Goal: Transaction & Acquisition: Purchase product/service

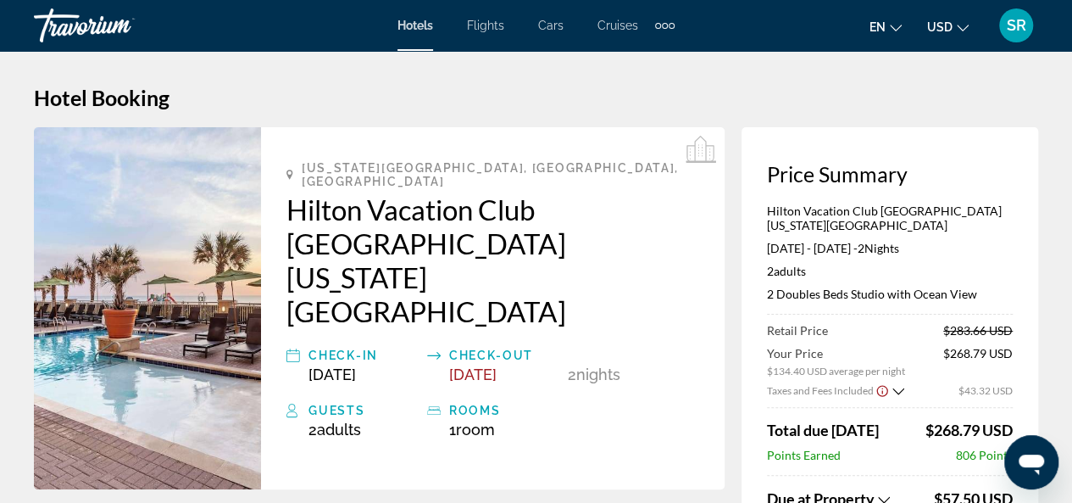
click at [1011, 26] on span "SR" at bounding box center [1016, 25] width 19 height 17
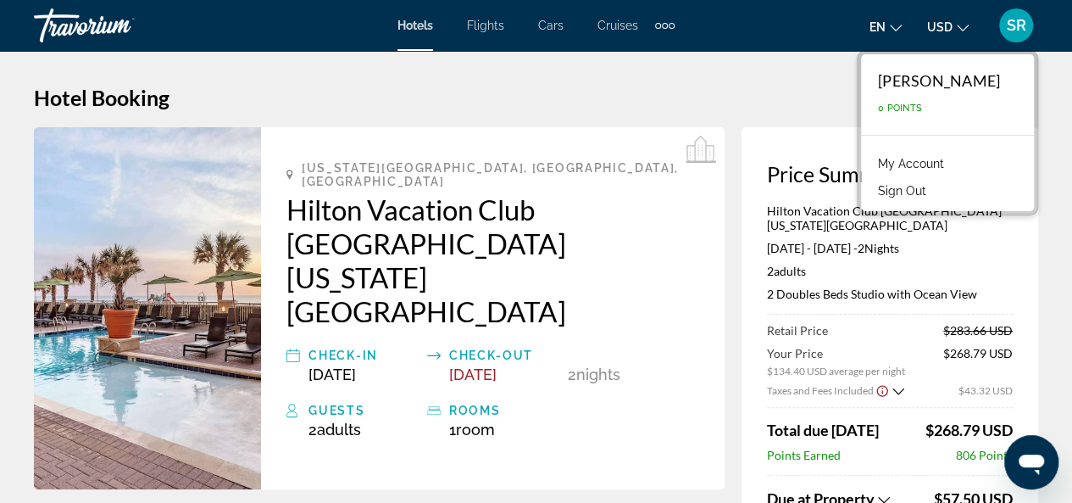
click at [1011, 26] on span "SR" at bounding box center [1016, 25] width 19 height 17
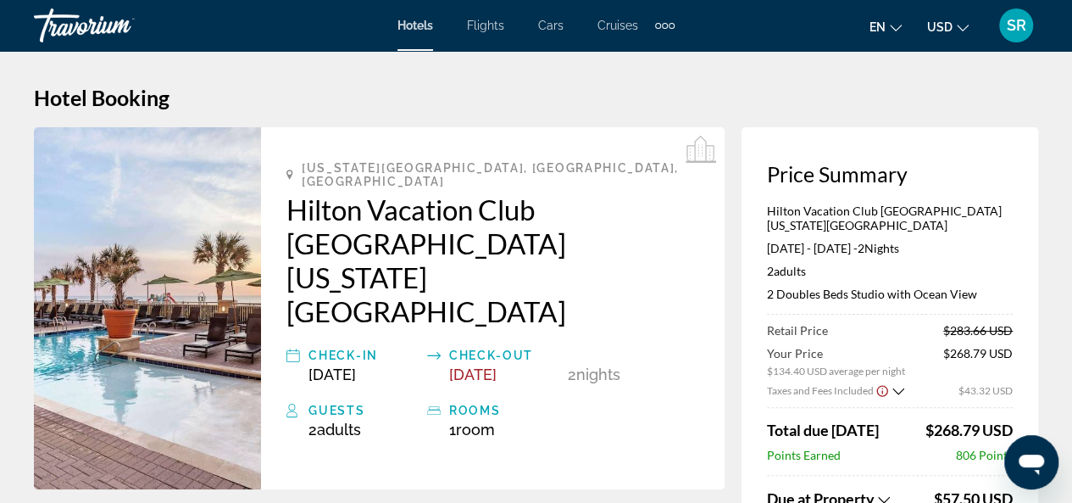
click at [1011, 26] on span "SR" at bounding box center [1016, 25] width 19 height 17
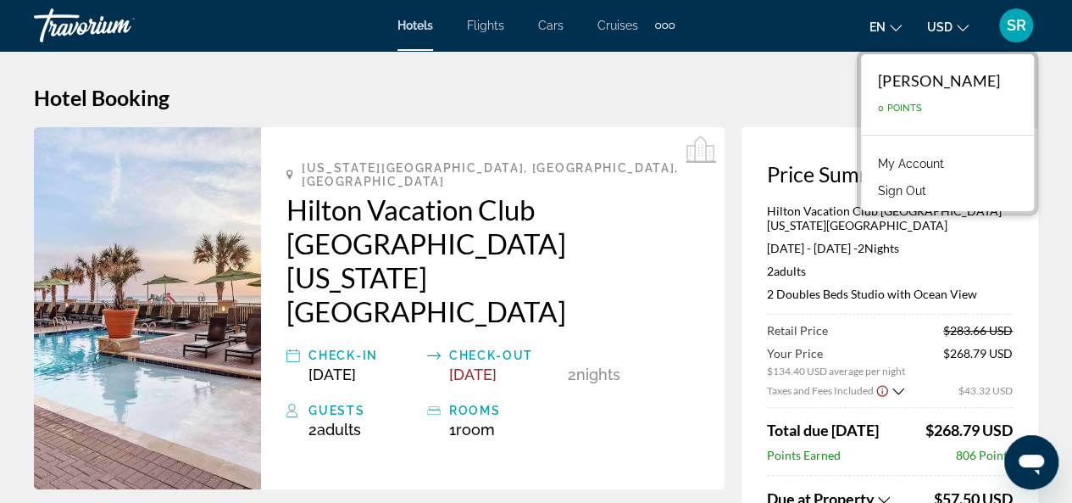
click at [953, 162] on link "My Account" at bounding box center [911, 164] width 83 height 22
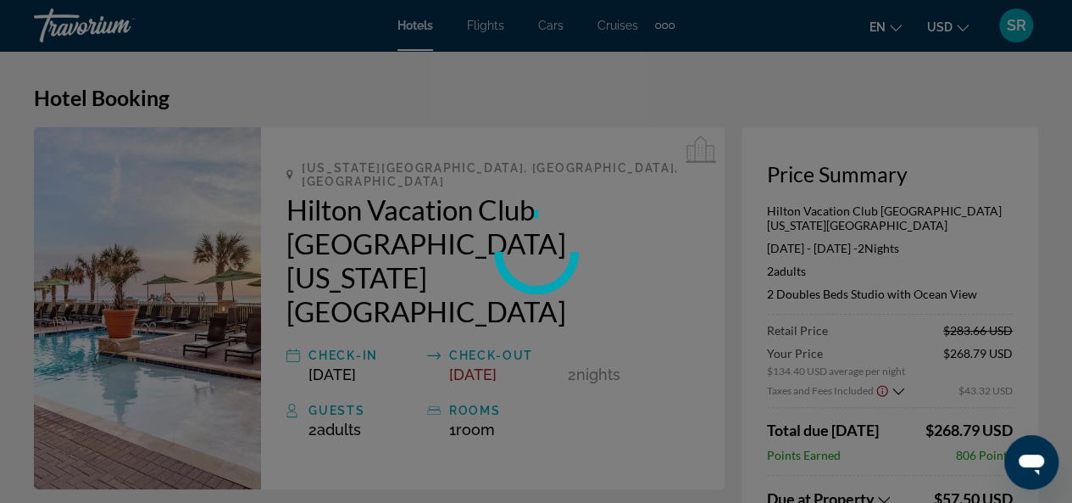
click at [960, 162] on div at bounding box center [536, 251] width 1072 height 503
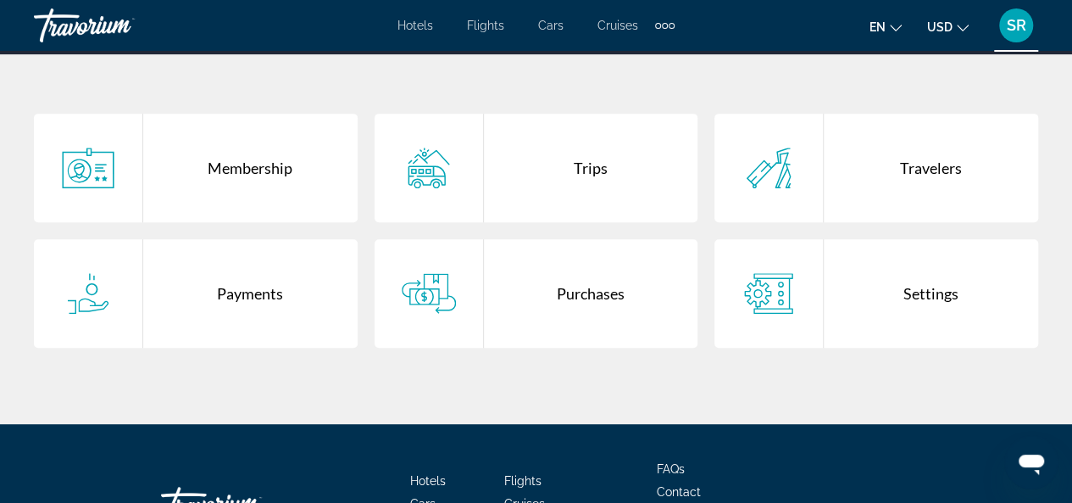
scroll to position [309, 0]
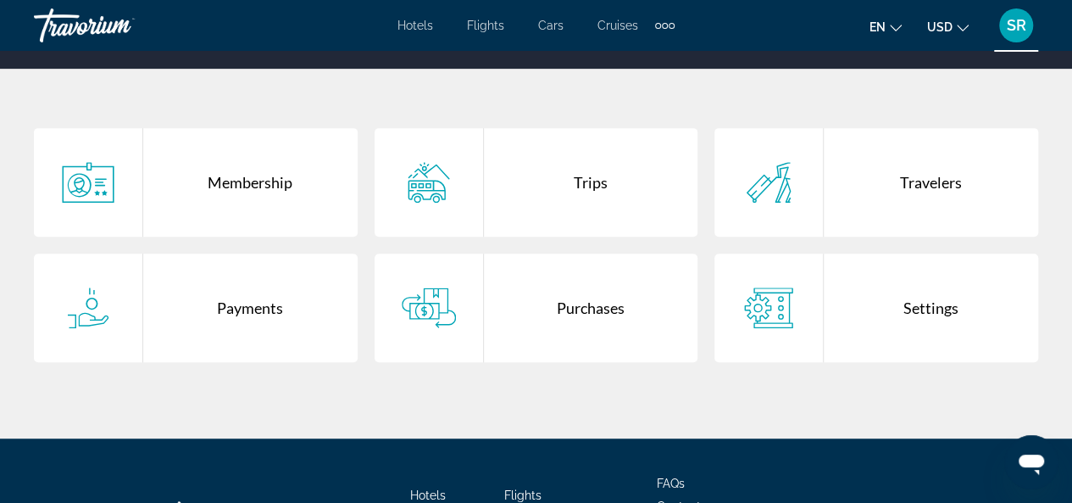
click at [528, 182] on div "Trips" at bounding box center [591, 182] width 214 height 109
click at [0, 0] on div at bounding box center [0, 0] width 0 height 0
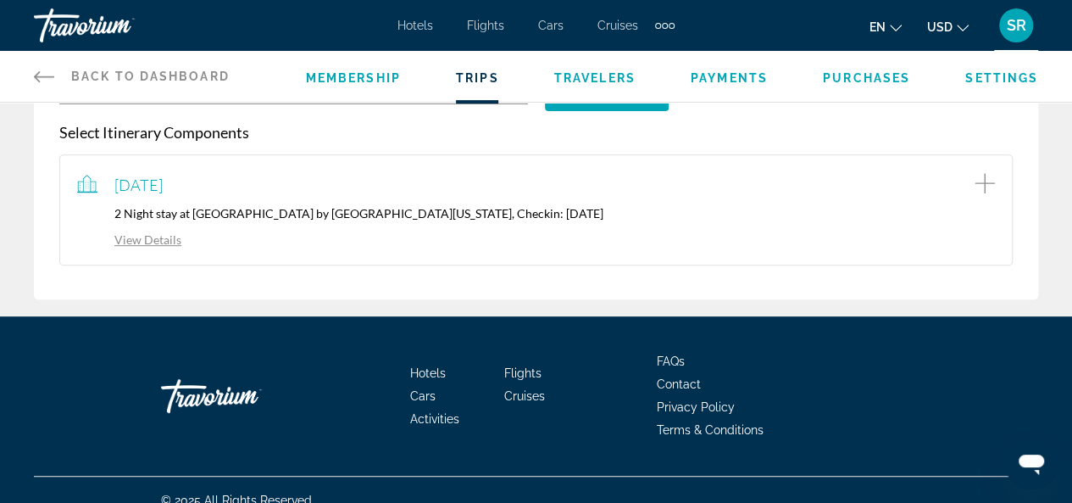
scroll to position [290, 0]
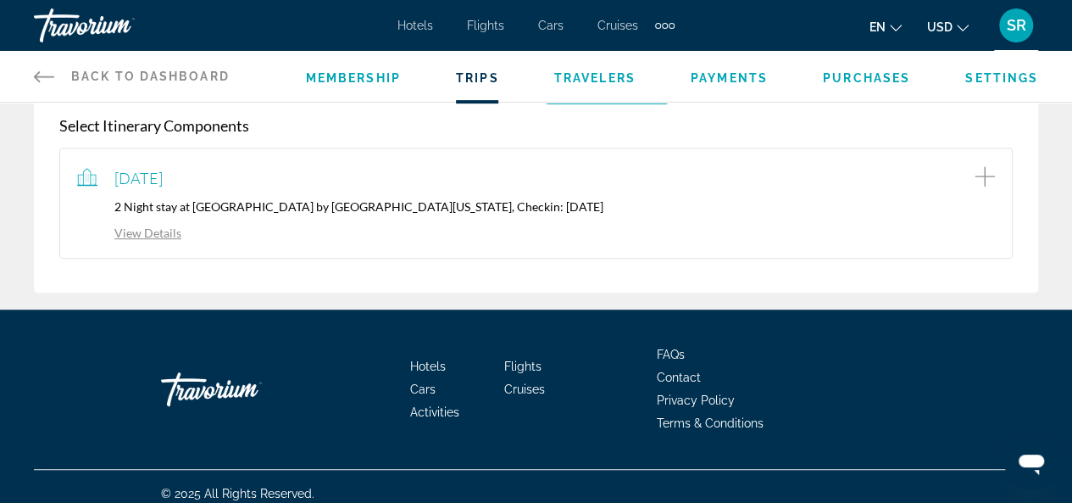
click at [139, 237] on div "View Details" at bounding box center [536, 231] width 918 height 19
click at [137, 231] on link "View Details" at bounding box center [129, 233] width 104 height 14
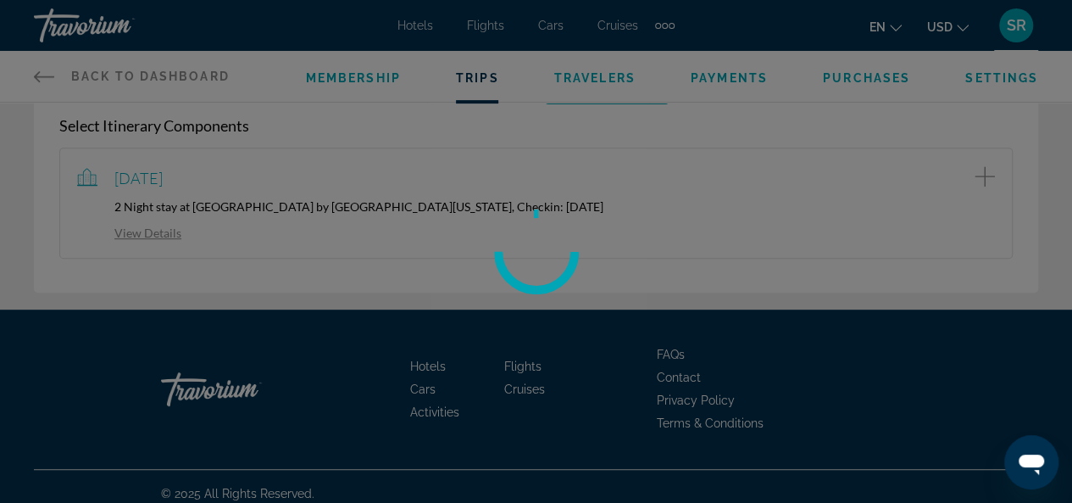
click at [137, 231] on div at bounding box center [536, 251] width 1072 height 503
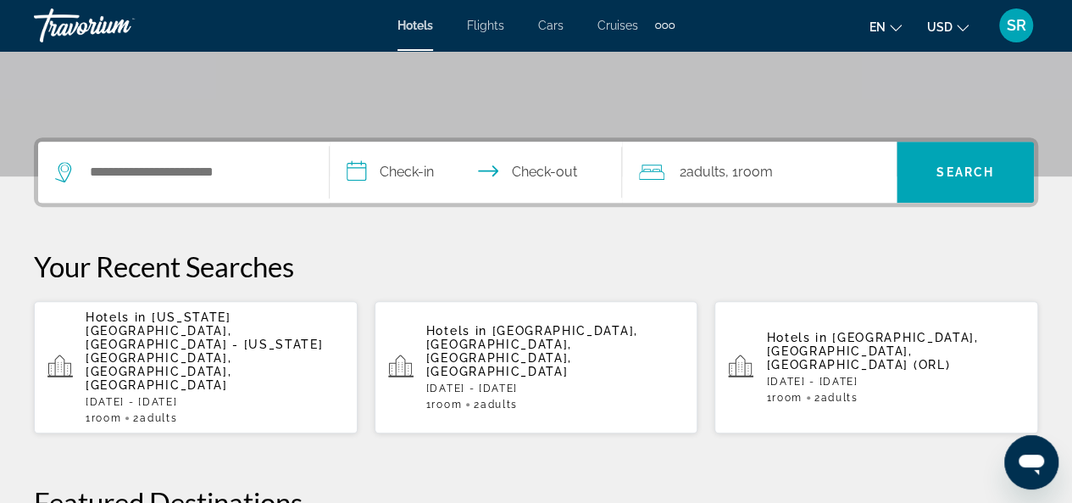
scroll to position [334, 0]
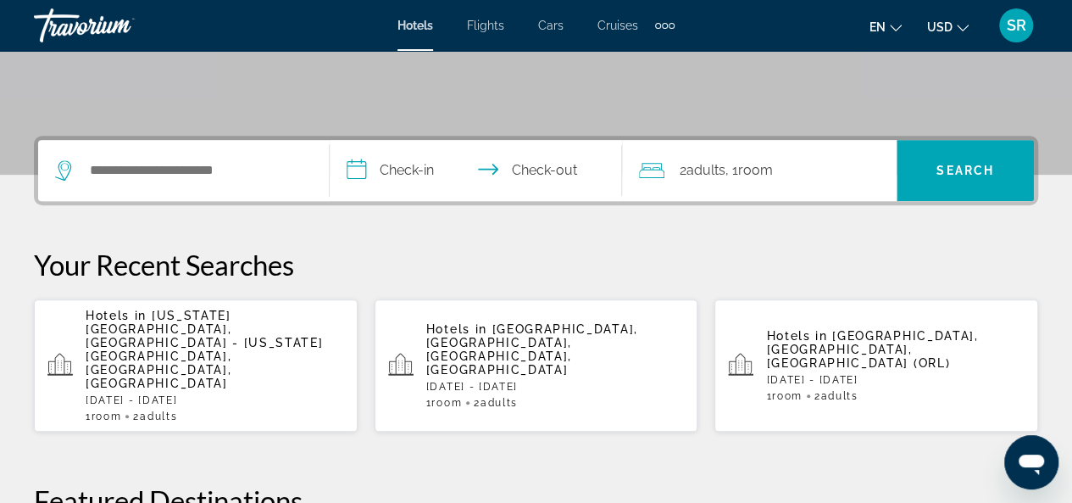
click at [214, 410] on div "1 Room rooms 2 Adult Adults" at bounding box center [215, 416] width 259 height 12
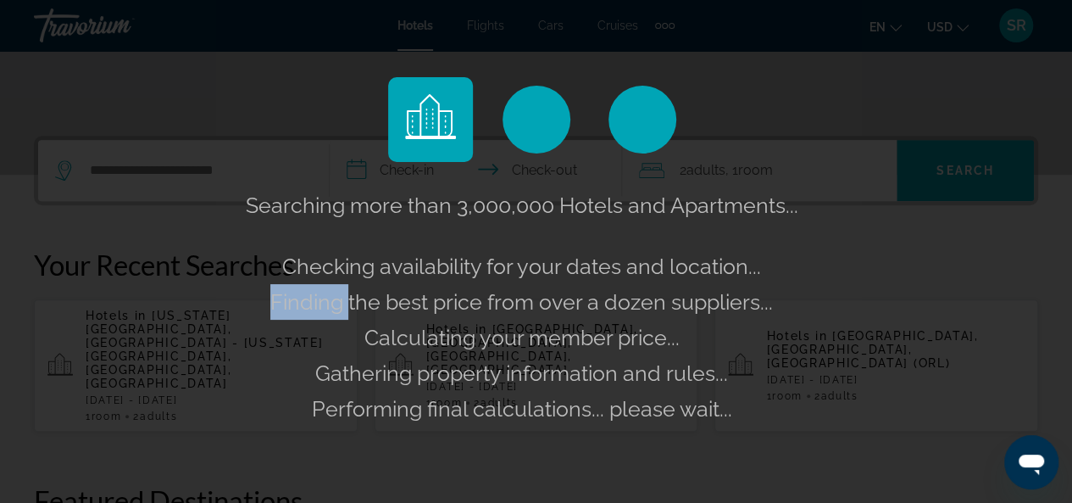
click at [214, 359] on div "Searching more than 3,000,000 Hotels and Apartments... Checking availability fo…" at bounding box center [536, 251] width 1072 height 503
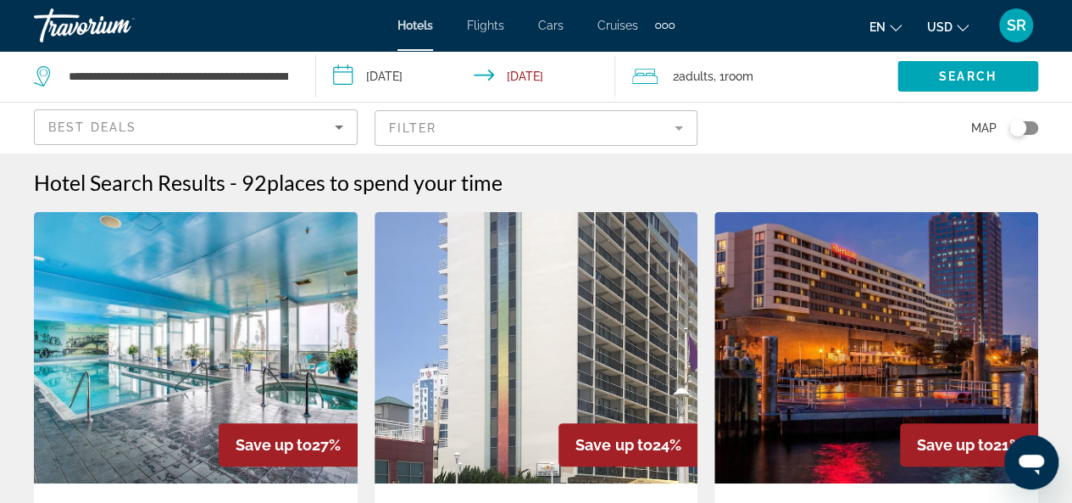
click at [679, 136] on mat-form-field "Filter" at bounding box center [537, 128] width 324 height 36
click at [682, 136] on mat-form-field "Filter" at bounding box center [537, 128] width 324 height 36
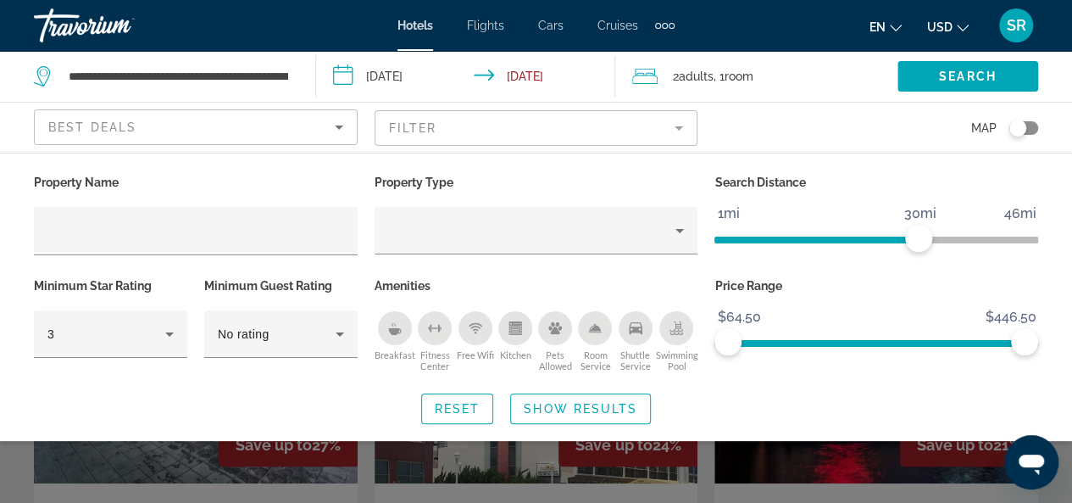
click at [682, 136] on mat-form-field "Filter" at bounding box center [537, 128] width 324 height 36
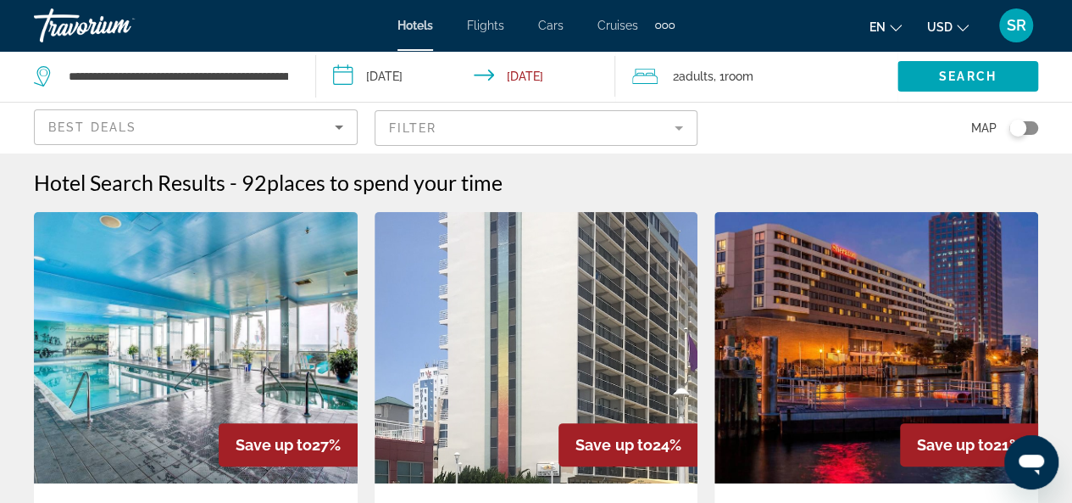
click at [683, 135] on mat-form-field "Filter" at bounding box center [537, 128] width 324 height 36
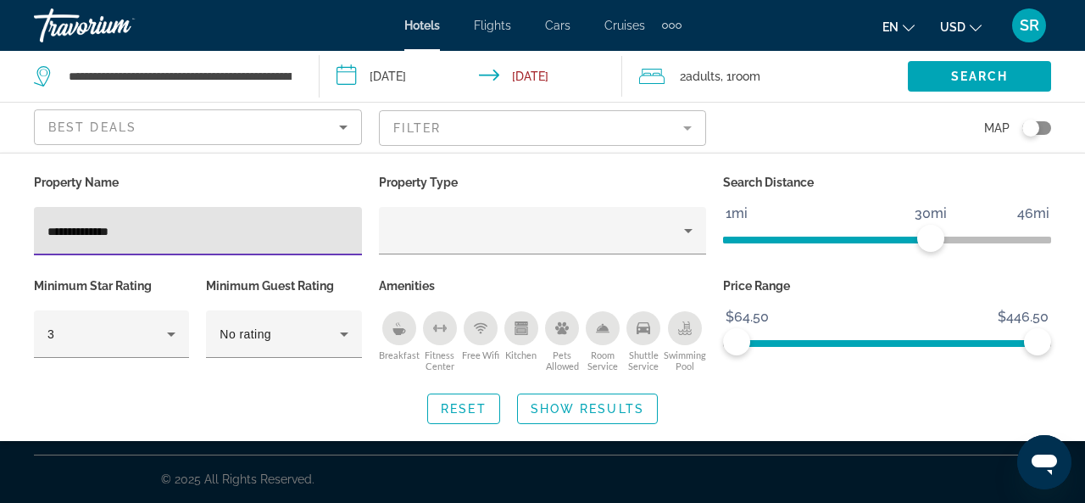
type input "**********"
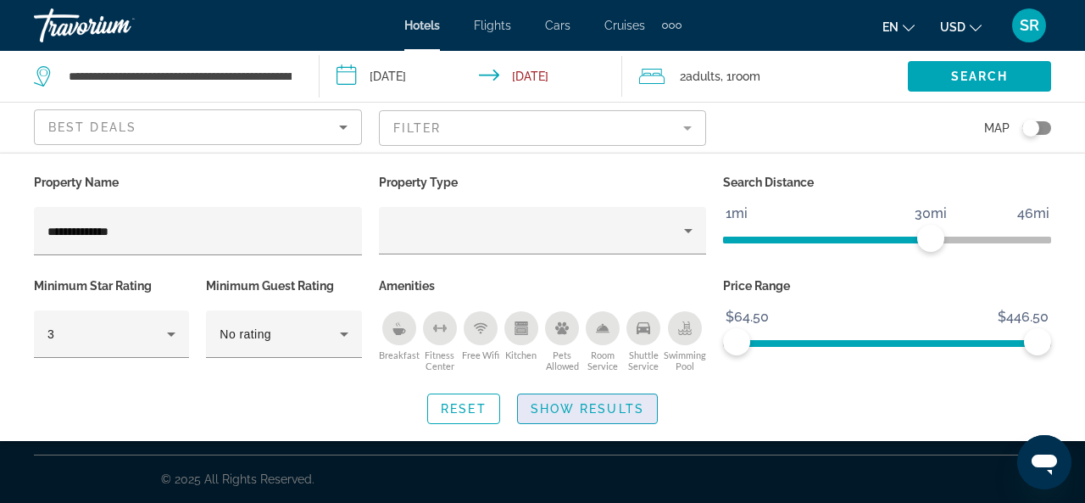
click at [585, 403] on span "Show Results" at bounding box center [588, 409] width 114 height 14
click at [585, 403] on ul "Hotels Flights Cars Cruises Activities" at bounding box center [511, 375] width 188 height 69
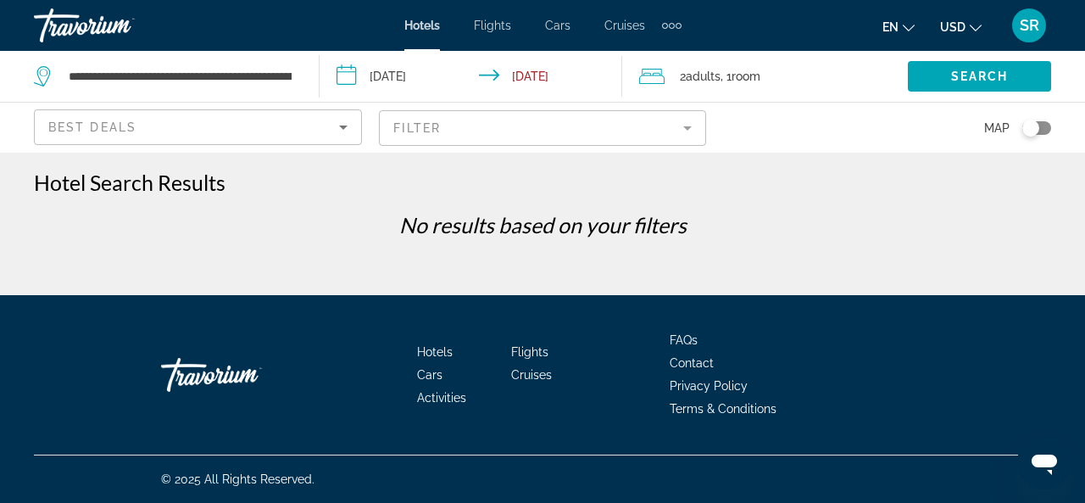
click at [695, 130] on mat-form-field "Filter" at bounding box center [543, 128] width 328 height 36
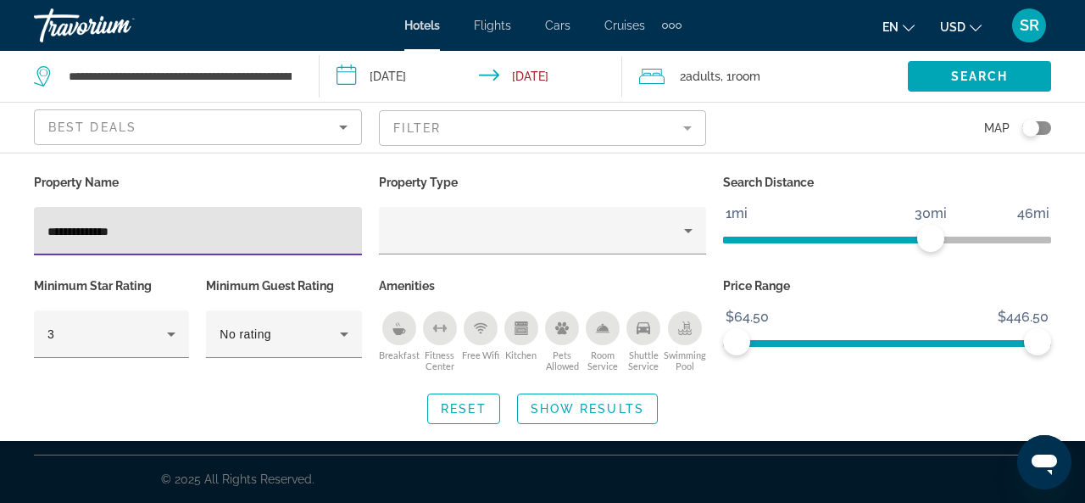
click at [688, 130] on mat-form-field "Filter" at bounding box center [543, 128] width 328 height 36
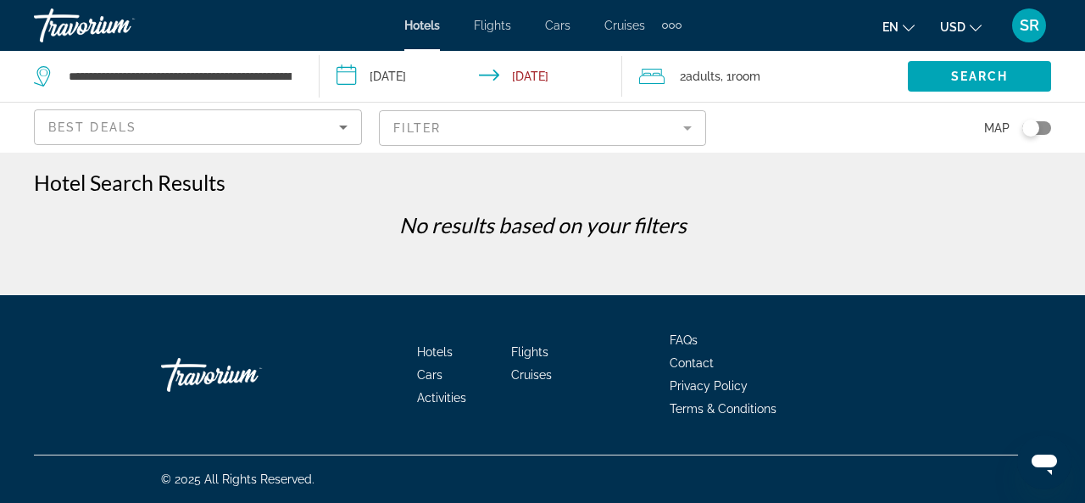
click at [688, 130] on mat-form-field "Filter" at bounding box center [543, 128] width 328 height 36
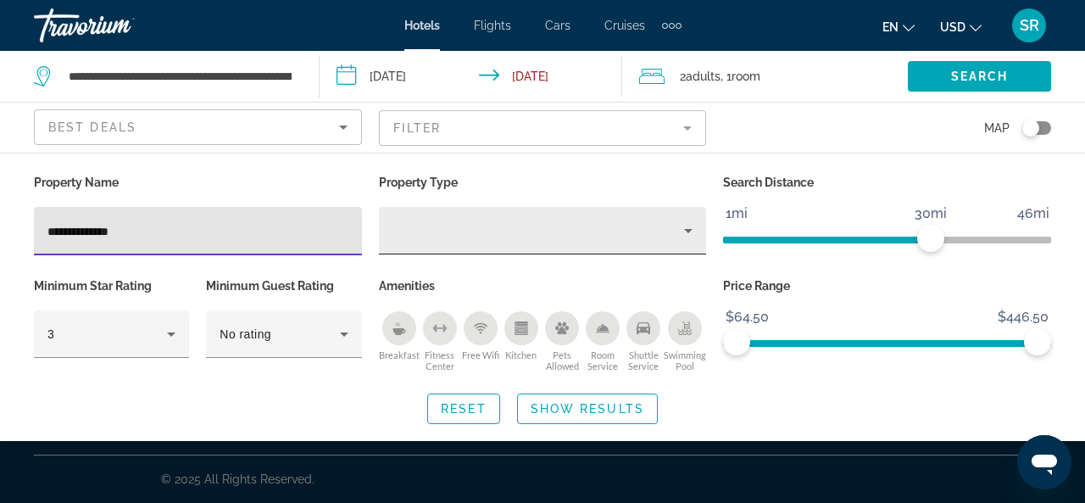
click at [692, 234] on icon "Property type" at bounding box center [688, 230] width 20 height 20
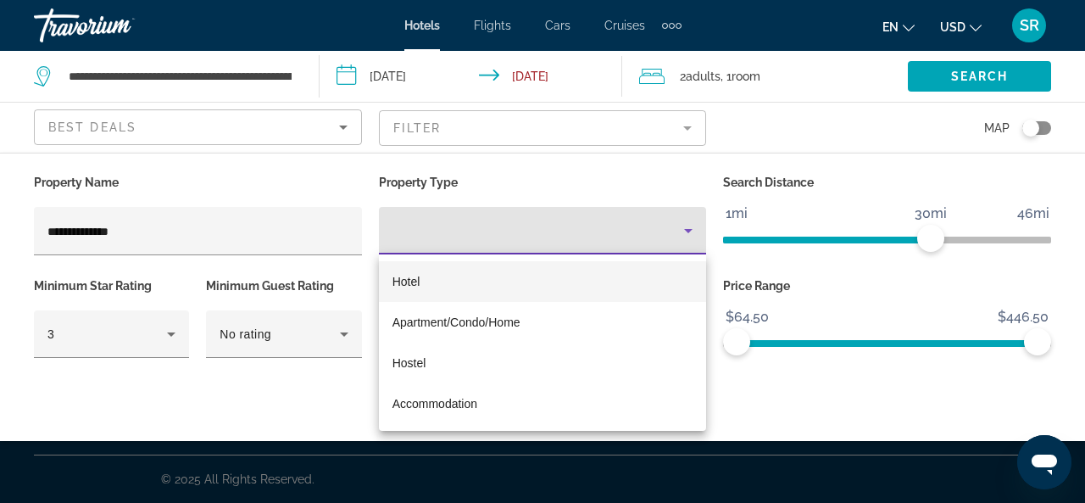
click at [658, 226] on div at bounding box center [542, 251] width 1085 height 503
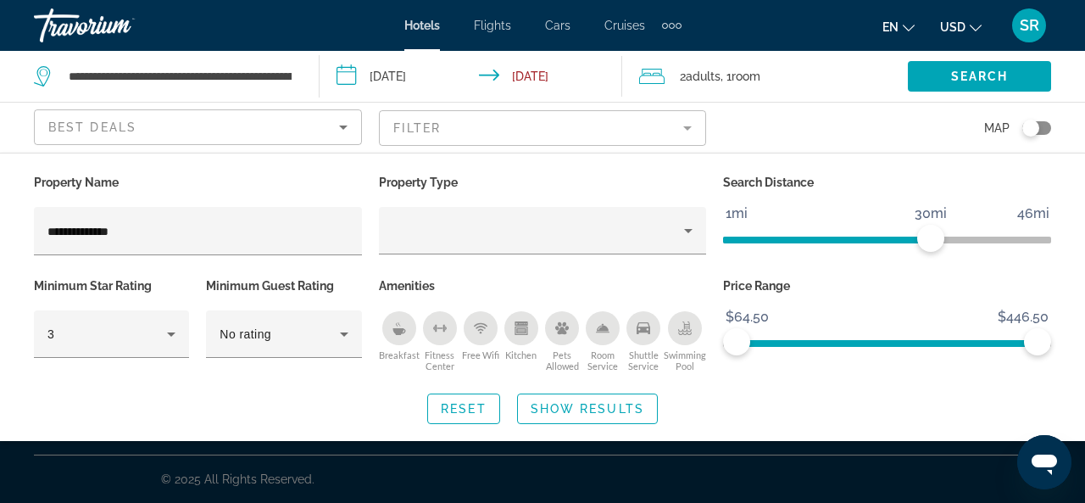
click at [687, 128] on mat-form-field "Filter" at bounding box center [543, 128] width 328 height 36
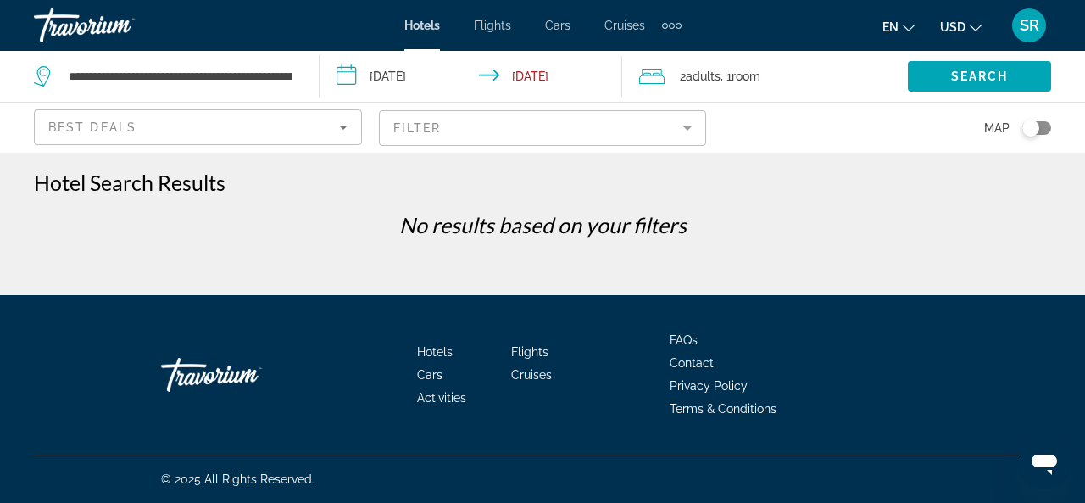
click at [687, 127] on mat-form-field "Filter" at bounding box center [543, 128] width 328 height 36
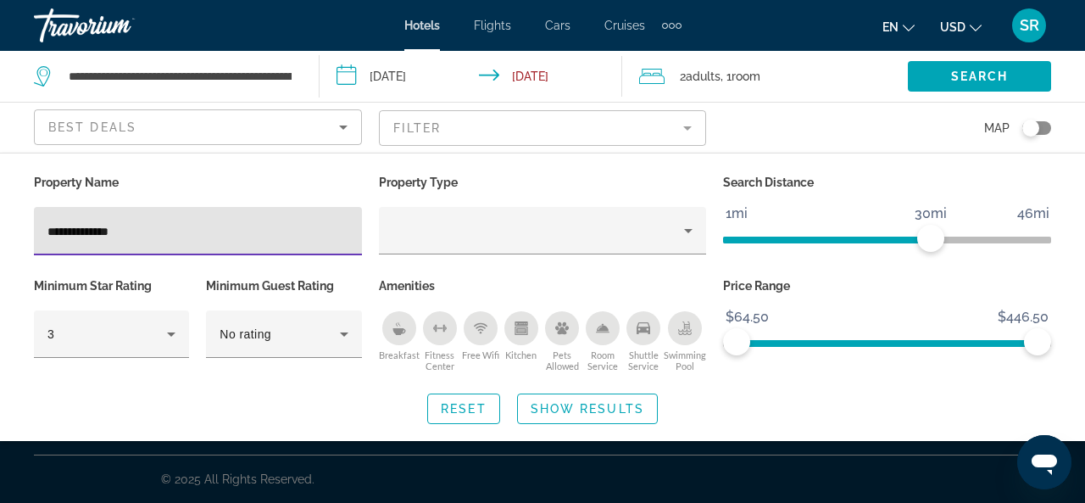
click at [687, 127] on mat-form-field "Filter" at bounding box center [543, 128] width 328 height 36
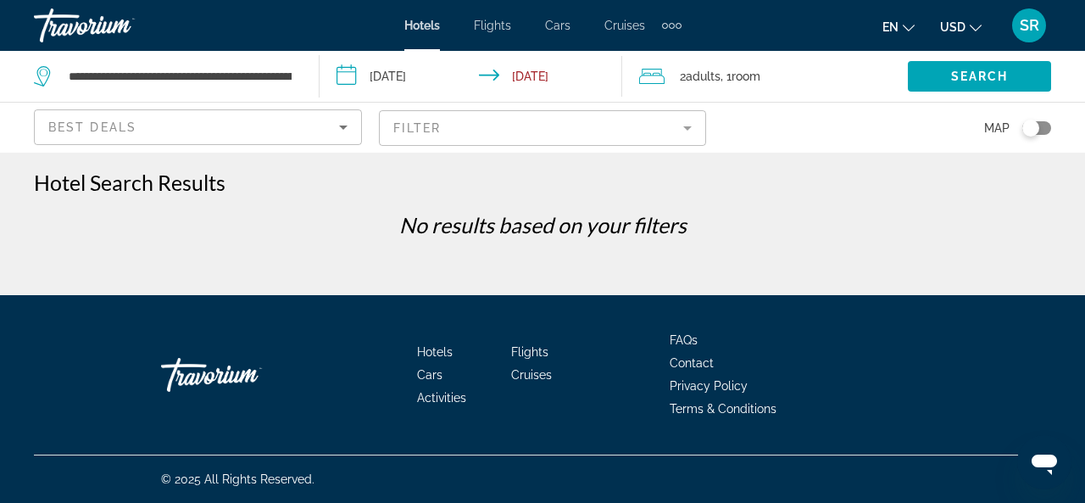
click at [687, 126] on mat-form-field "Filter" at bounding box center [543, 128] width 328 height 36
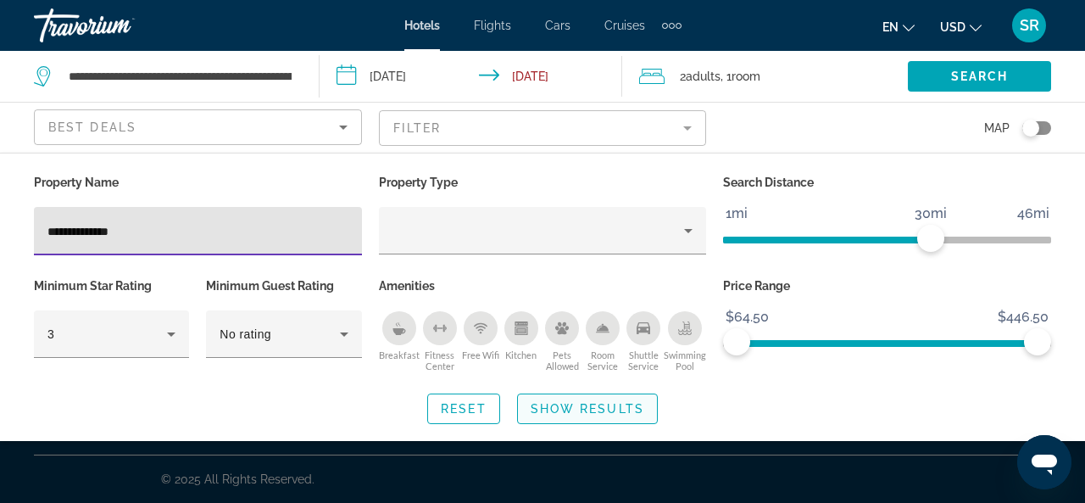
click at [611, 406] on span "Show Results" at bounding box center [588, 409] width 114 height 14
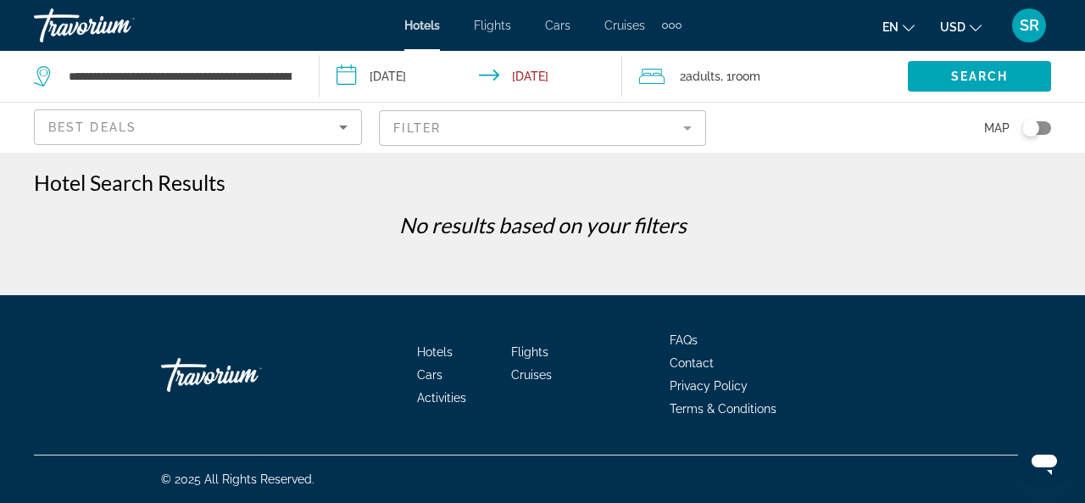
click at [611, 406] on div "Hotels Flights Cars Cruises Activities FAQs Contact Privacy Policy Terms & Cond…" at bounding box center [542, 374] width 1017 height 159
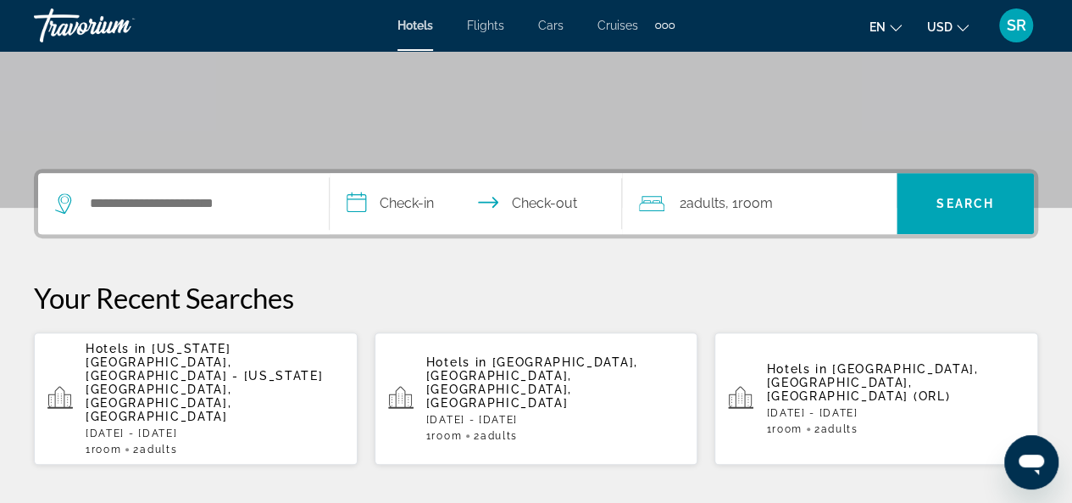
scroll to position [303, 0]
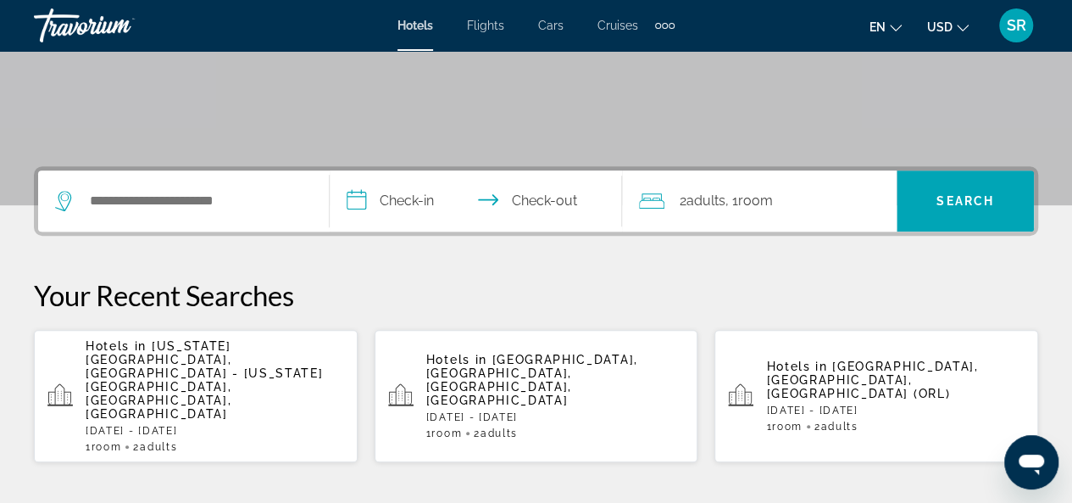
click at [188, 359] on span "Virginia Beach, Norfolk - Virginia Beach, VA, United States" at bounding box center [204, 379] width 237 height 81
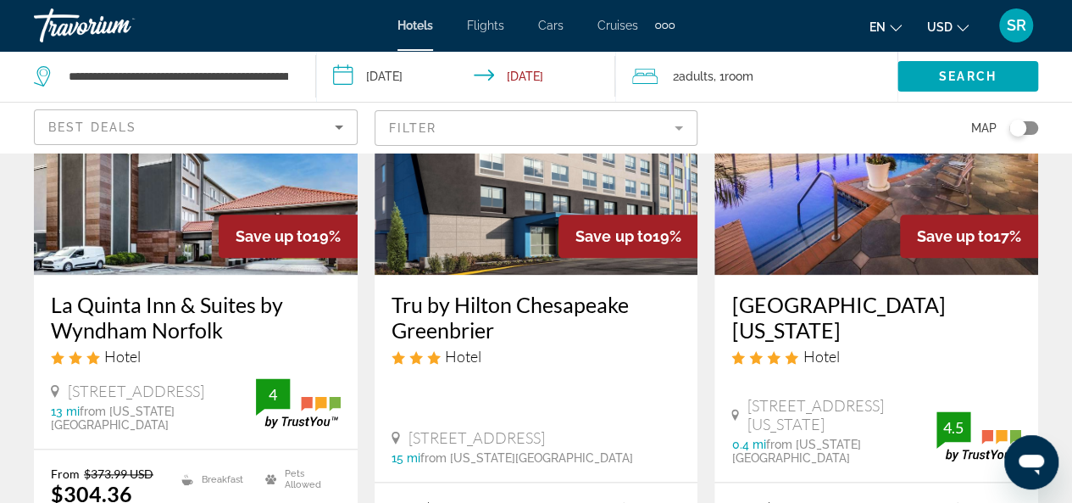
scroll to position [878, 0]
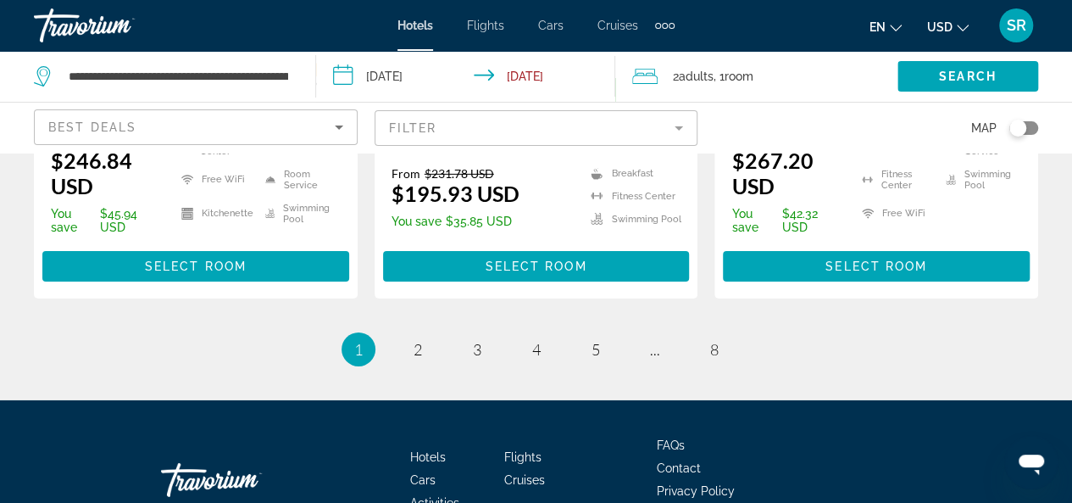
drag, startPoint x: 1082, startPoint y: 260, endPoint x: 20, endPoint y: 19, distance: 1088.5
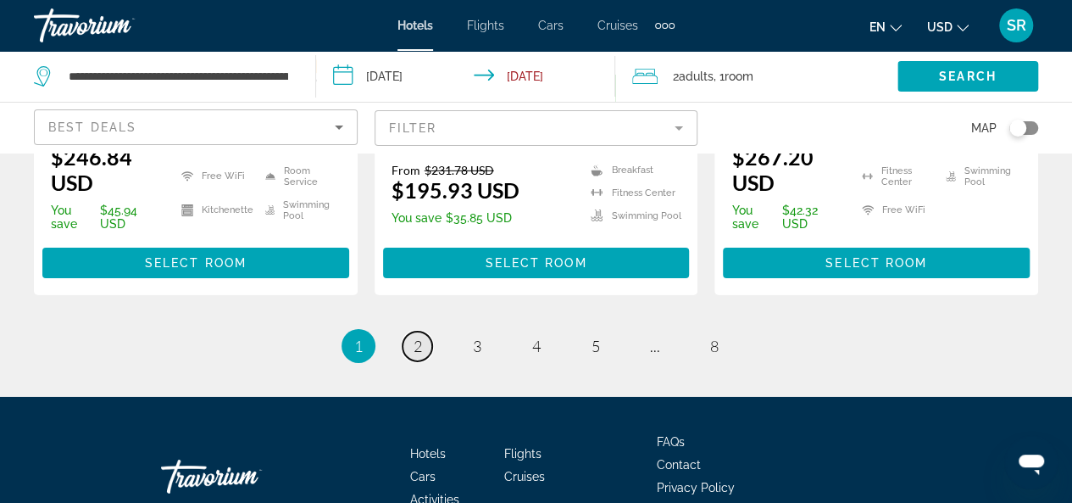
click at [414, 337] on span "2" at bounding box center [418, 346] width 8 height 19
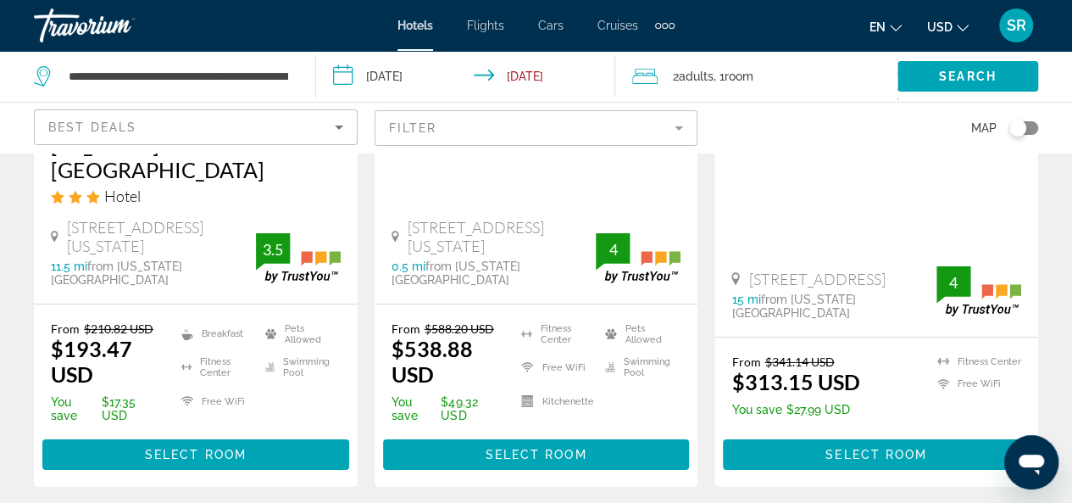
scroll to position [2528, 0]
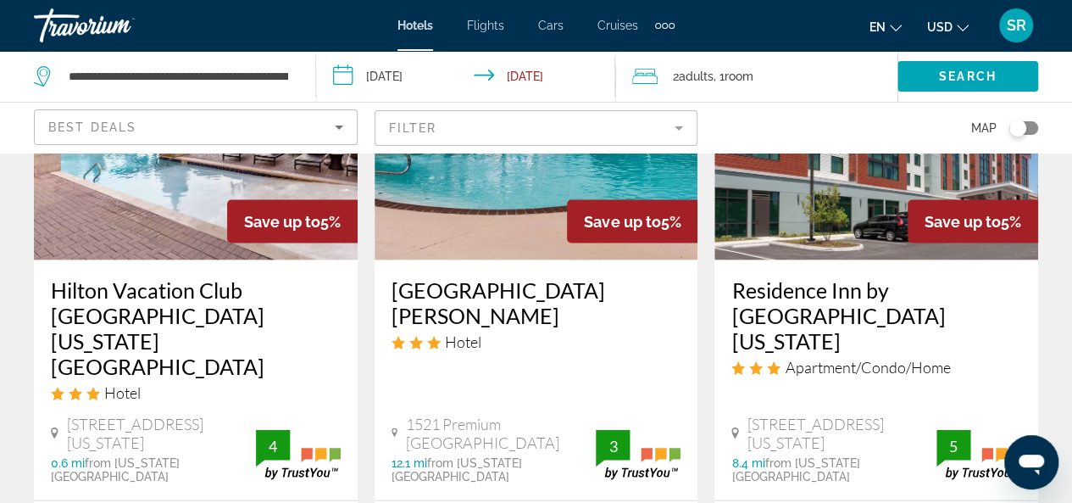
scroll to position [1663, 0]
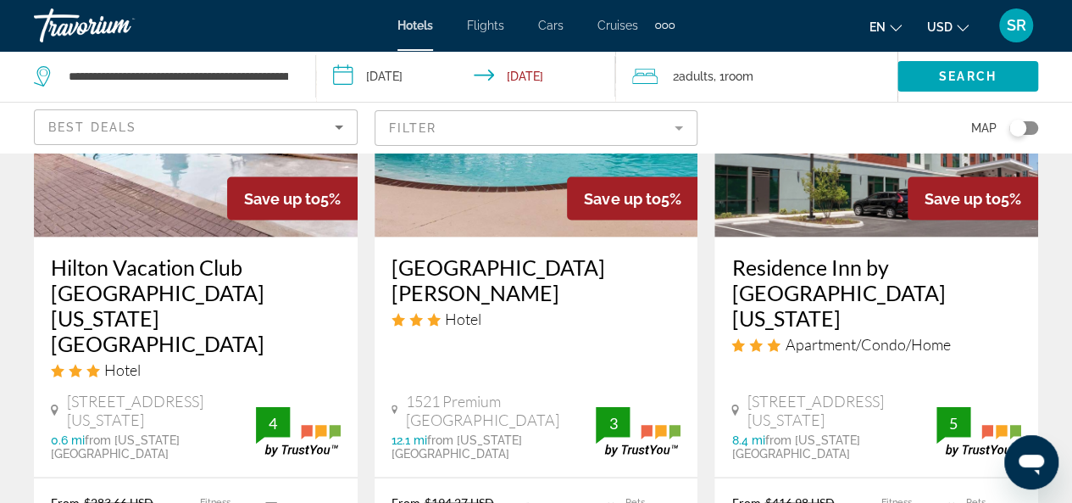
click at [178, 254] on h3 "Hilton Vacation Club [GEOGRAPHIC_DATA] [US_STATE][GEOGRAPHIC_DATA]" at bounding box center [196, 305] width 290 height 102
click at [0, 0] on div at bounding box center [0, 0] width 0 height 0
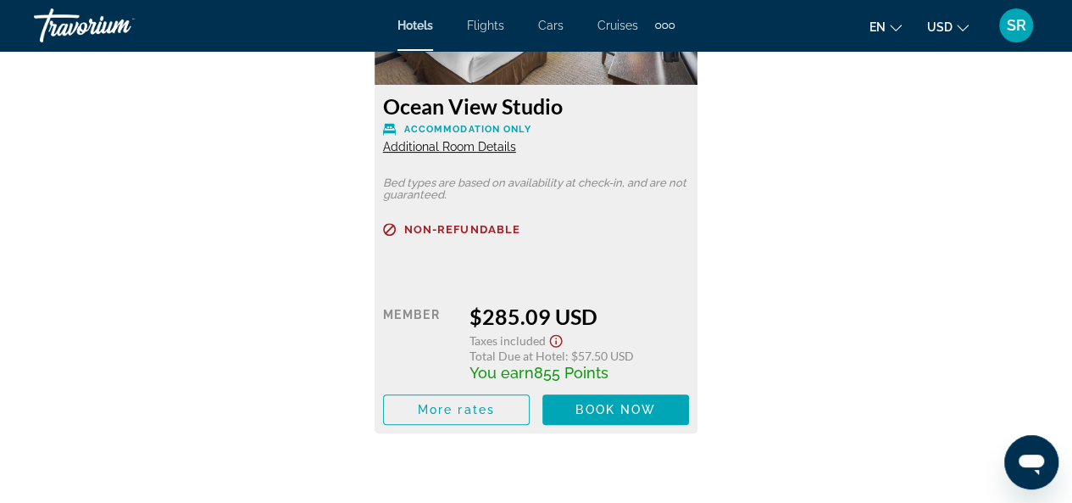
scroll to position [3307, 0]
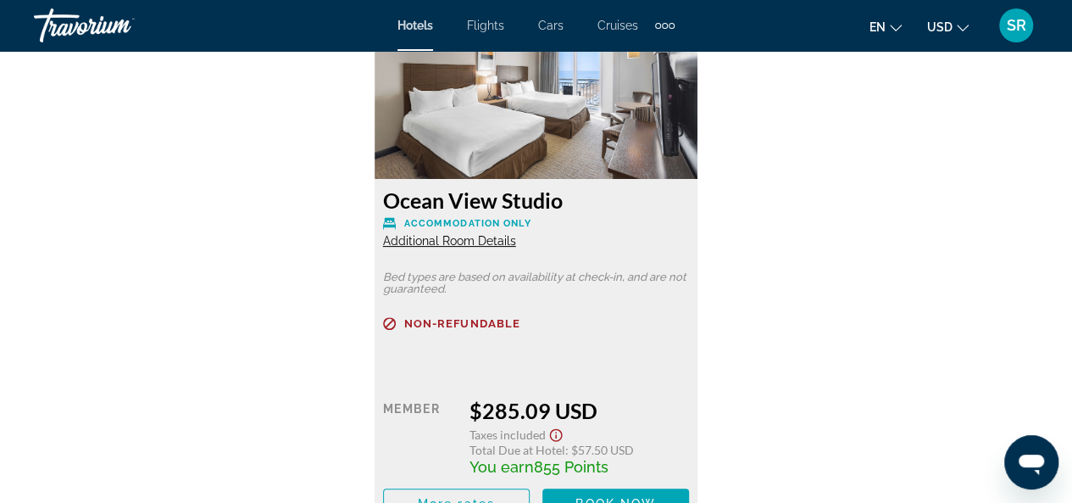
click at [435, 242] on span "Additional Room Details" at bounding box center [449, 241] width 133 height 14
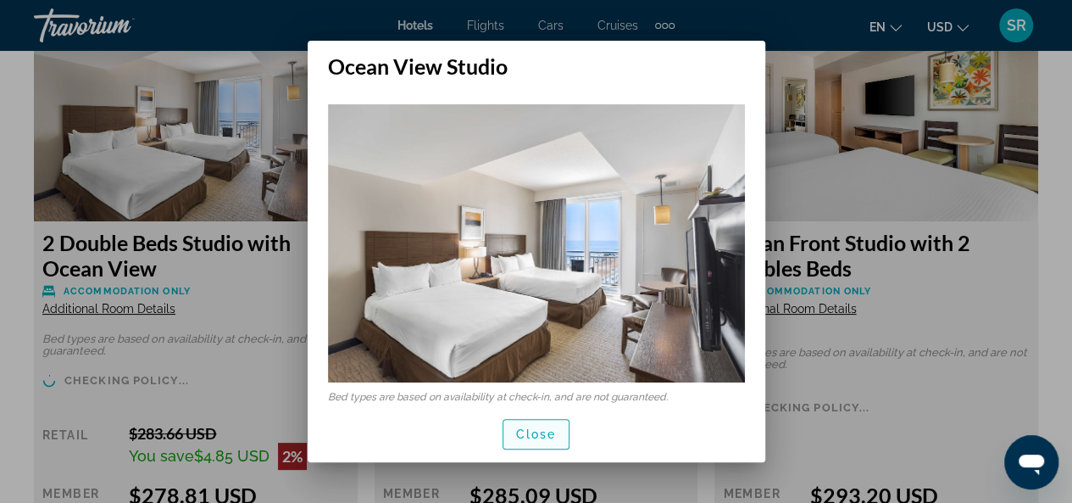
click at [553, 440] on span "Close" at bounding box center [536, 434] width 41 height 14
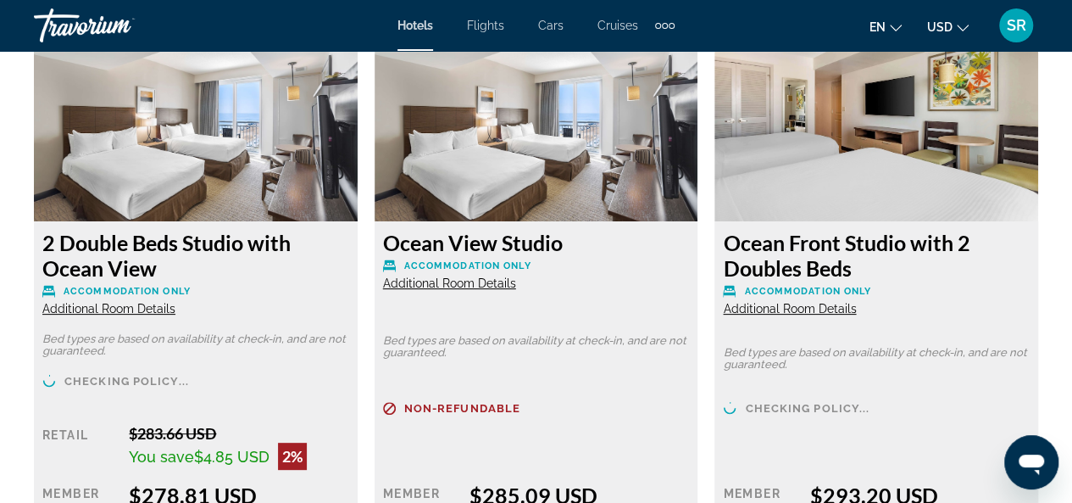
scroll to position [3310, 0]
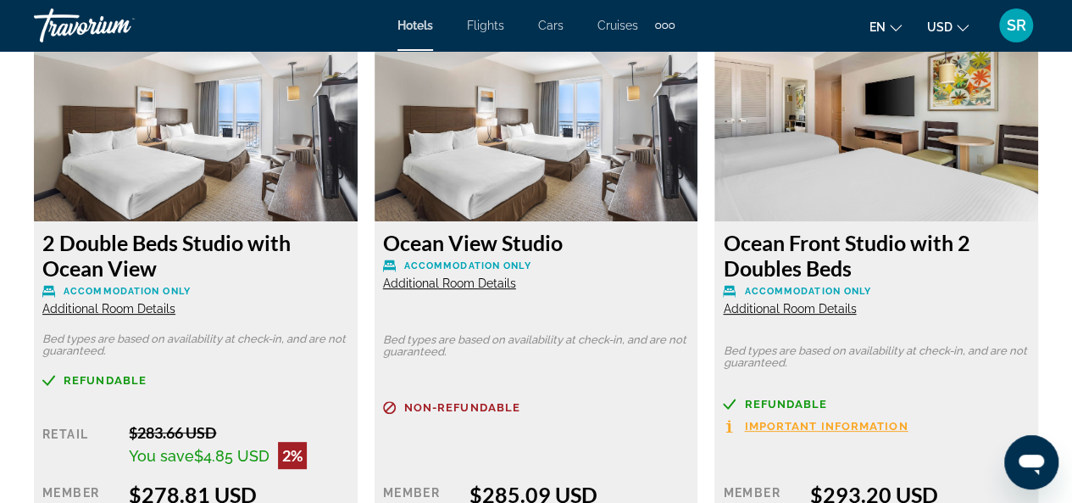
drag, startPoint x: 1069, startPoint y: 130, endPoint x: 1070, endPoint y: 109, distance: 20.4
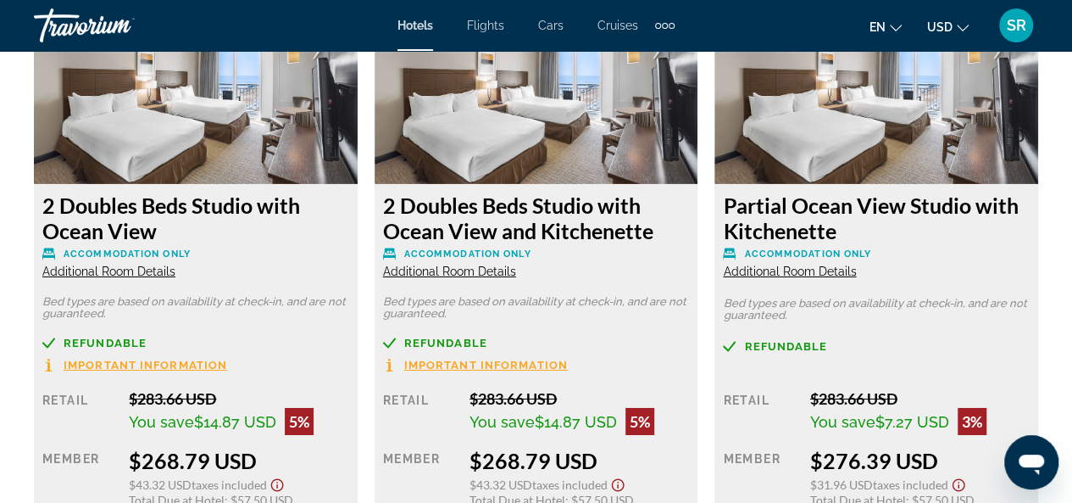
scroll to position [2674, 0]
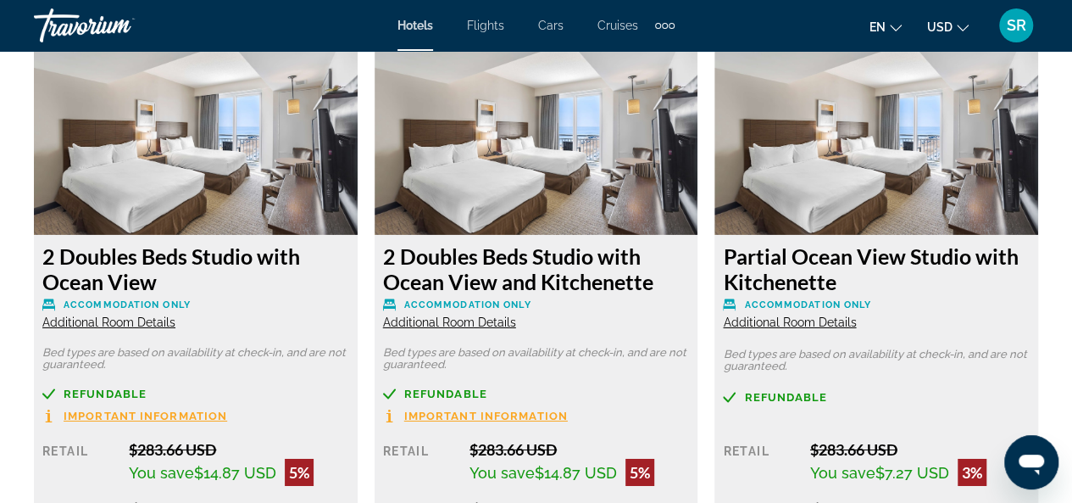
click at [102, 323] on span "Additional Room Details" at bounding box center [108, 322] width 133 height 14
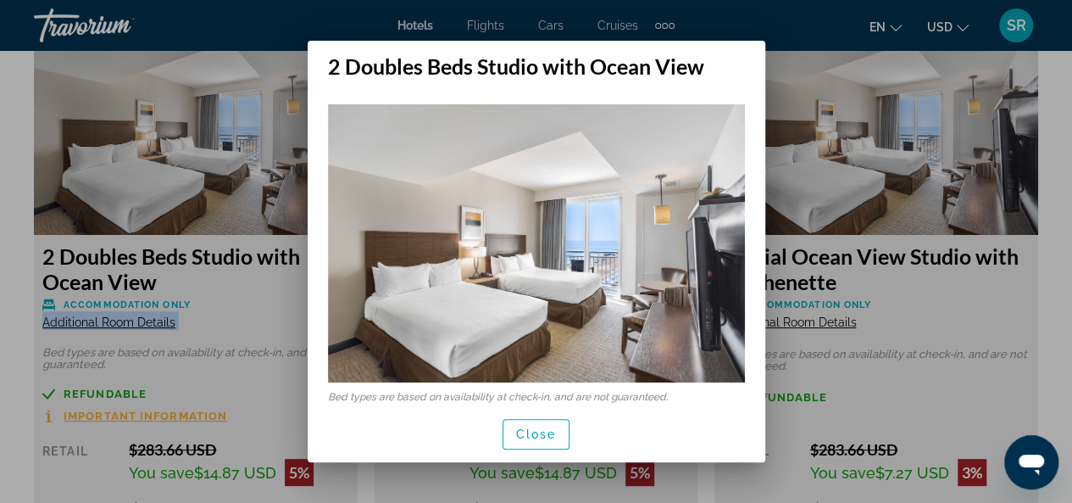
scroll to position [0, 0]
click at [102, 323] on div at bounding box center [536, 251] width 1072 height 503
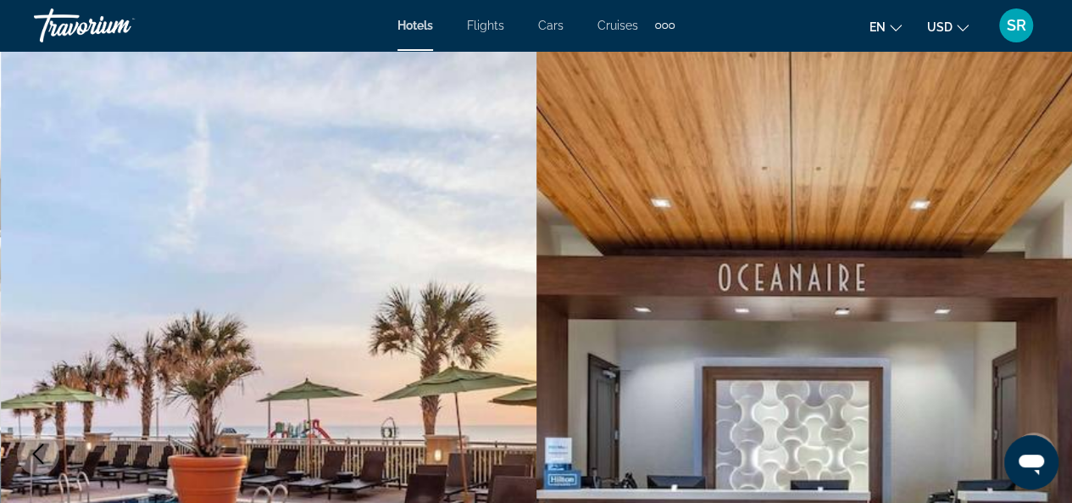
scroll to position [2674, 0]
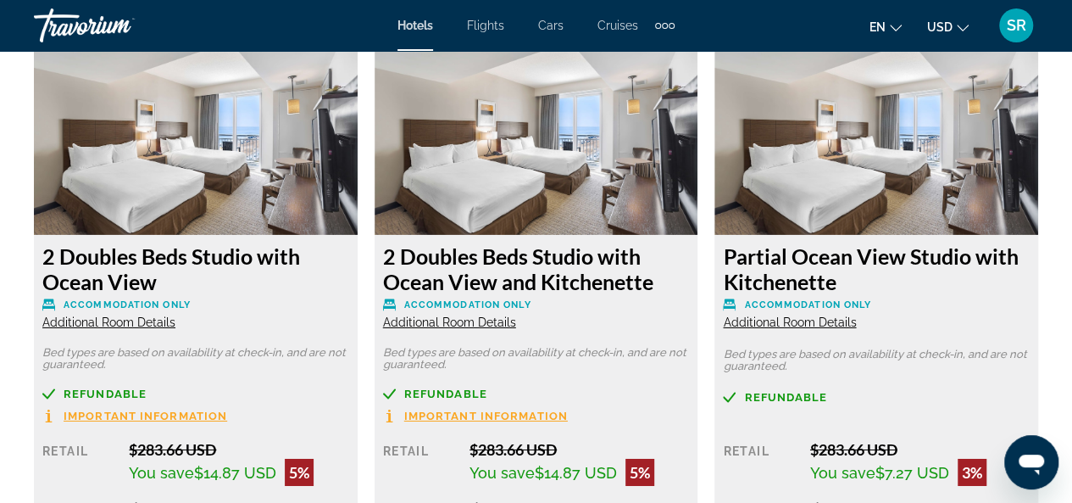
click at [103, 323] on span "Additional Room Details" at bounding box center [108, 322] width 133 height 14
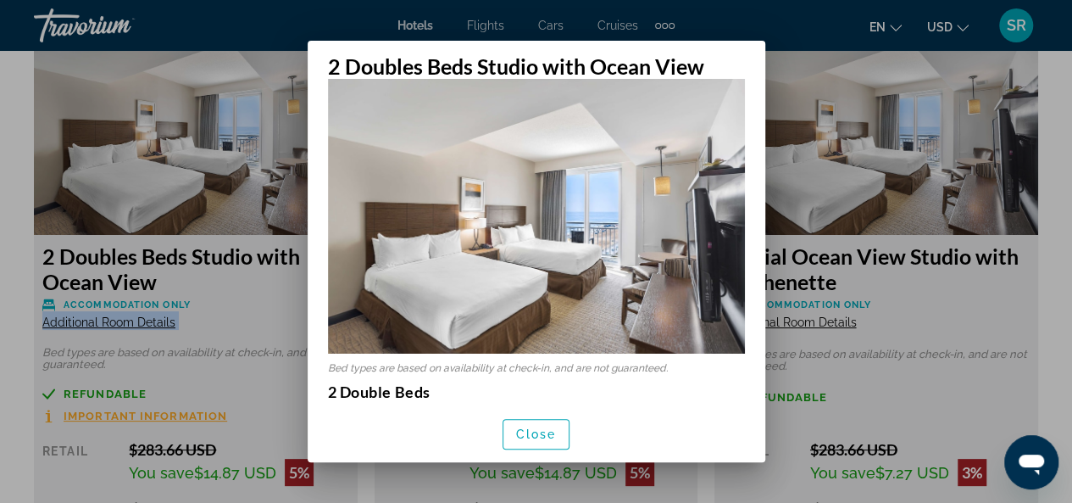
scroll to position [0, 0]
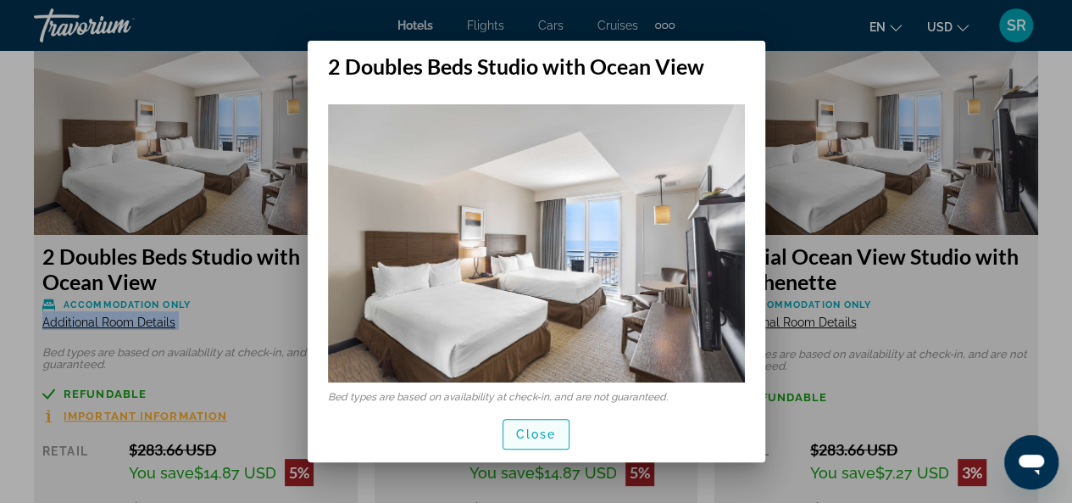
click at [524, 433] on span "Close" at bounding box center [536, 434] width 41 height 14
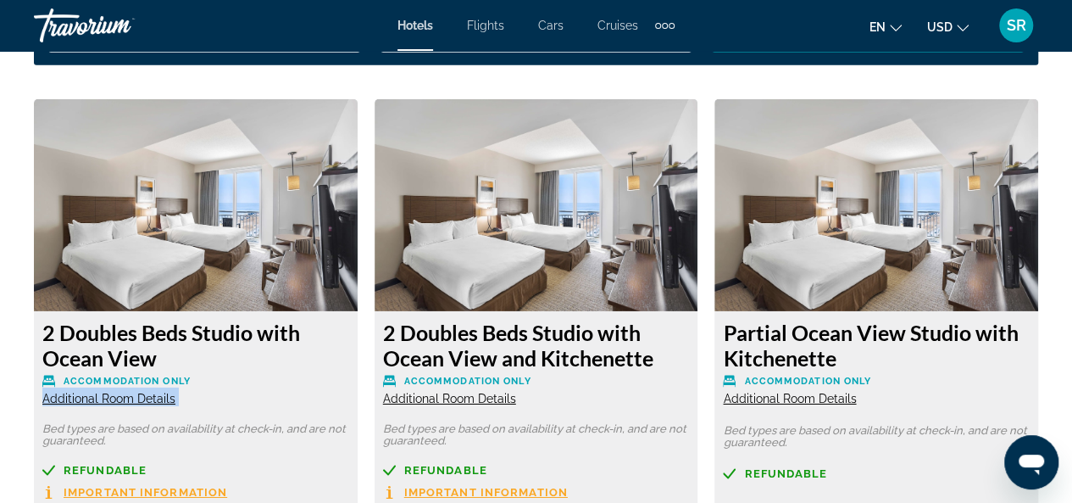
scroll to position [2733, 0]
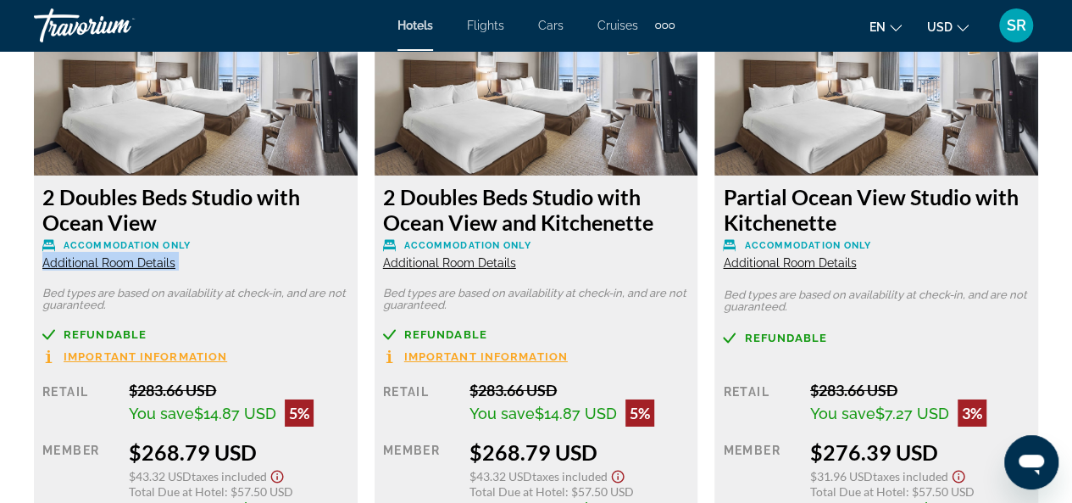
click at [80, 265] on span "Additional Room Details" at bounding box center [108, 263] width 133 height 14
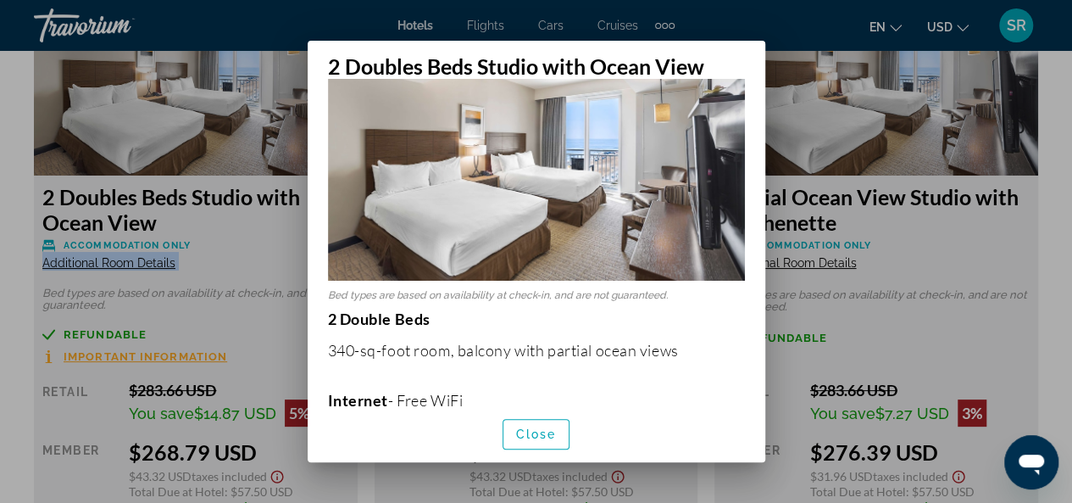
scroll to position [100, 0]
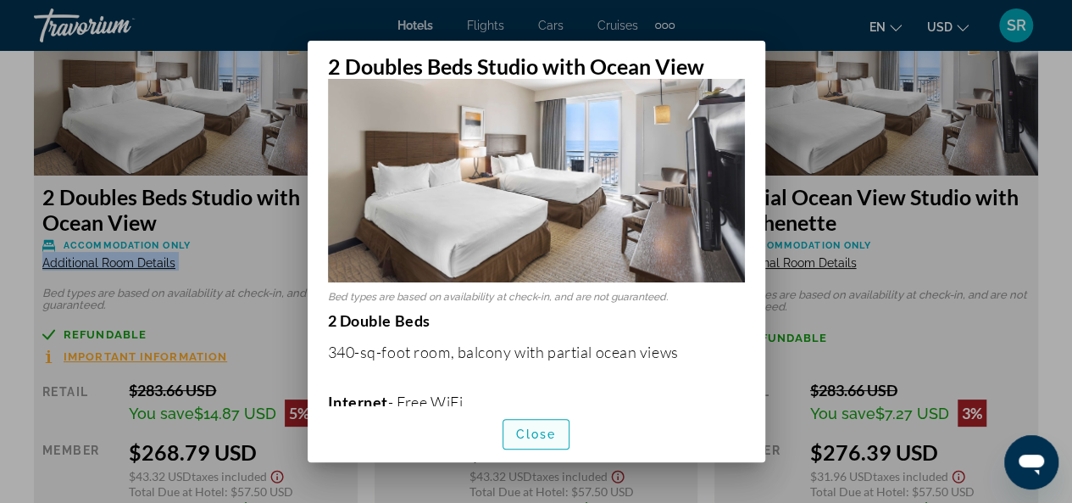
click at [516, 437] on span "Close" at bounding box center [536, 434] width 41 height 14
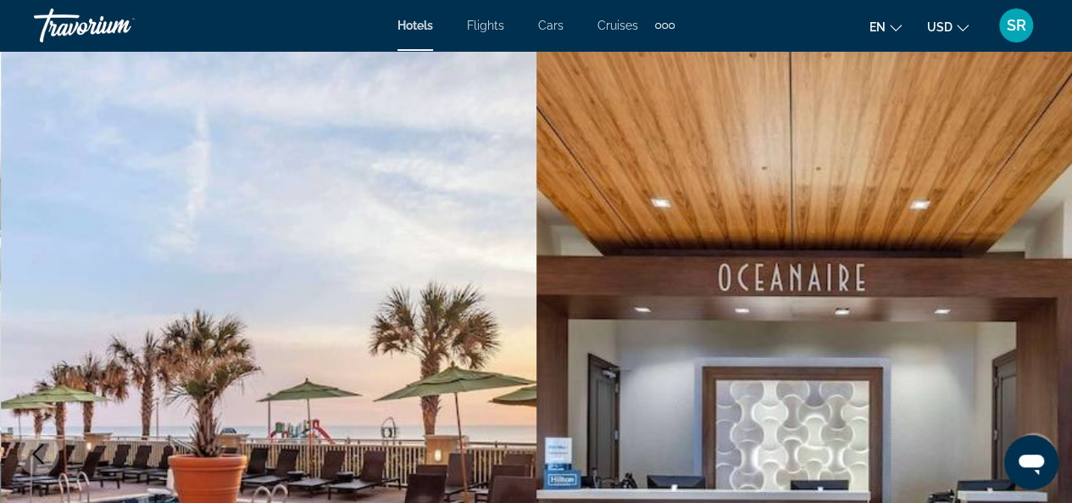
scroll to position [2733, 0]
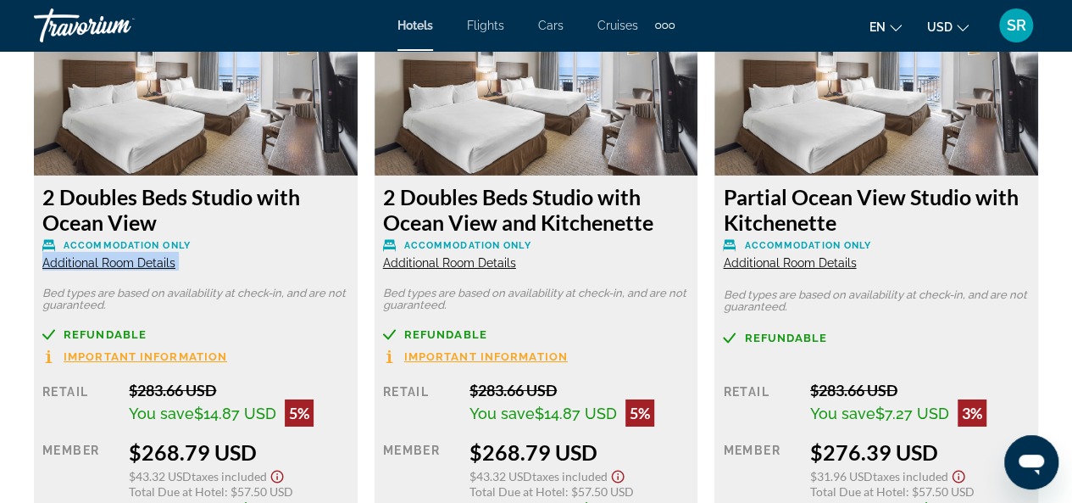
click at [471, 261] on span "Additional Room Details" at bounding box center [449, 263] width 133 height 14
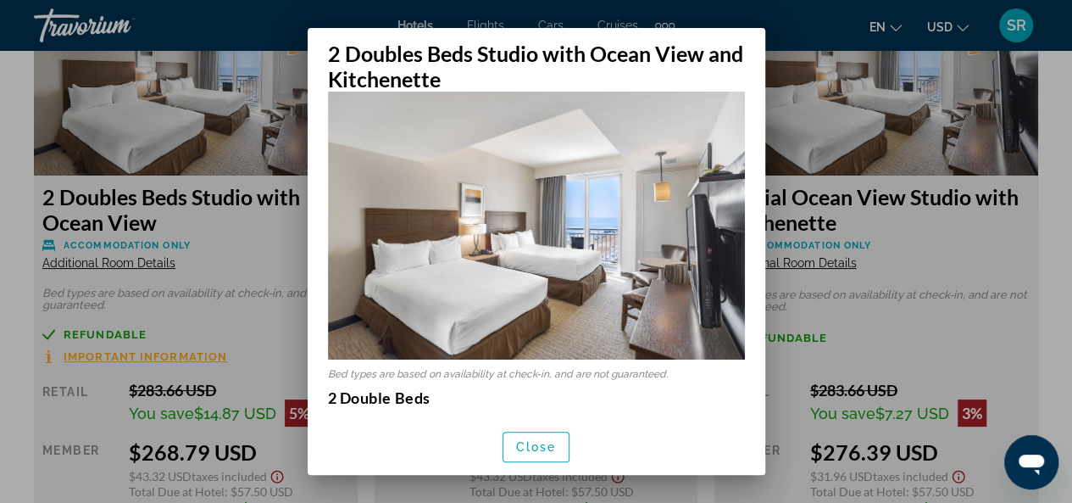
scroll to position [0, 0]
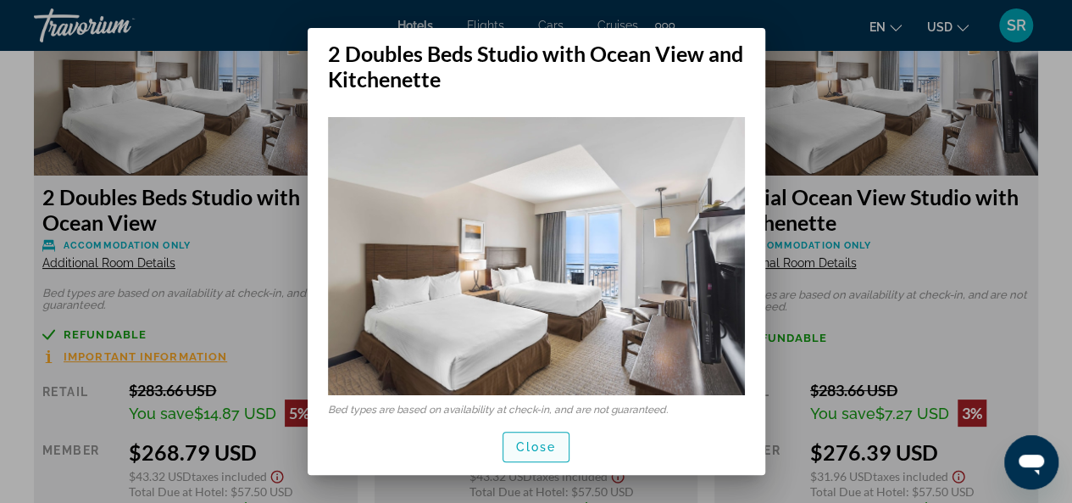
click at [532, 449] on span "Close" at bounding box center [536, 447] width 41 height 14
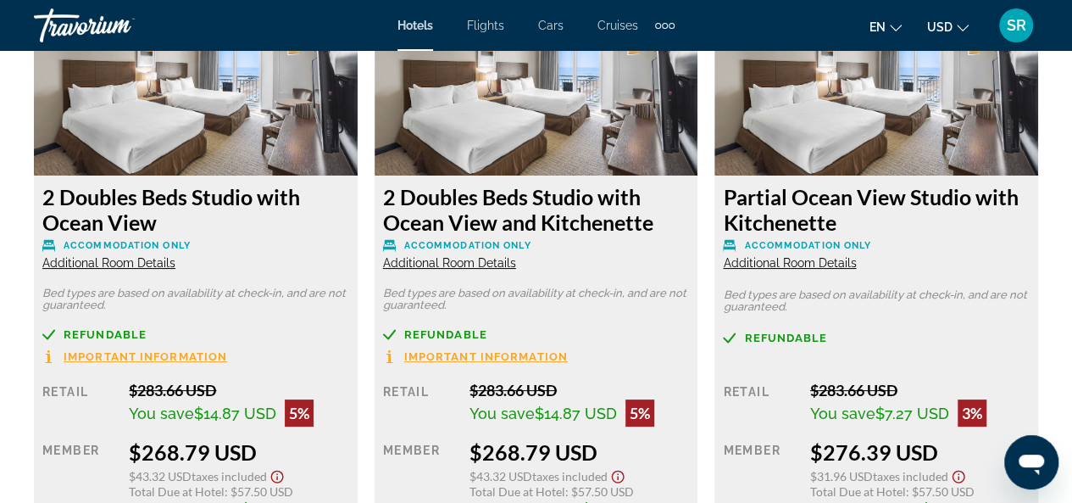
scroll to position [2733, 0]
